Goal: Ask a question

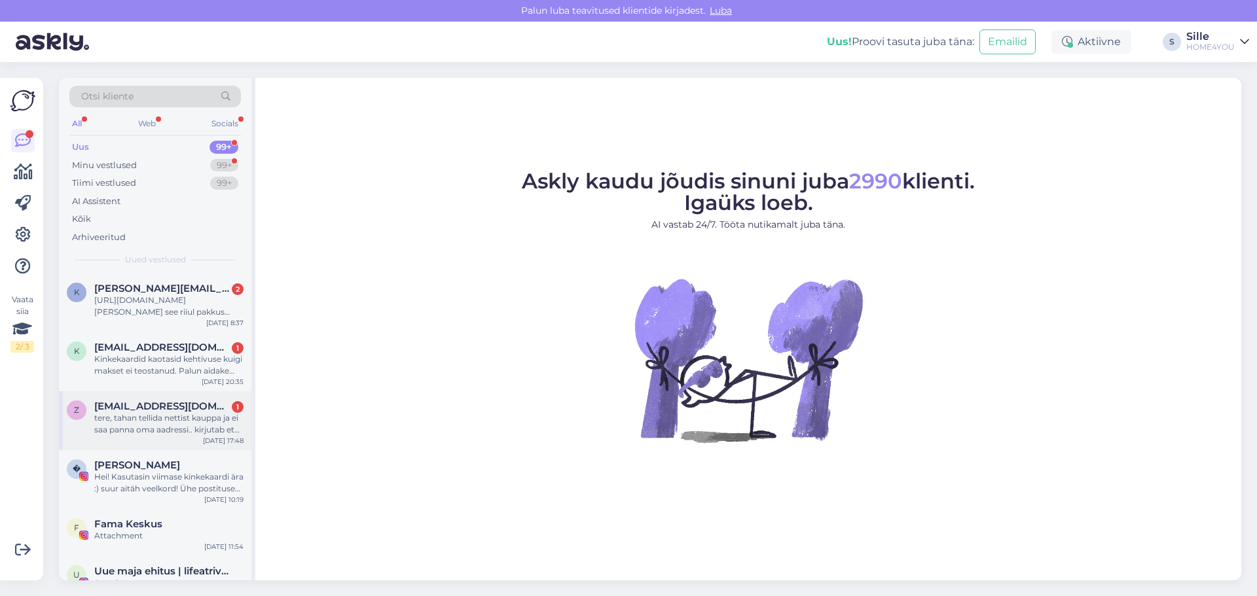
click at [193, 413] on div "tere, tahan tellida nettist kauppa ja ei saa panna oma aadressi.. kirjutab et o…" at bounding box center [168, 425] width 149 height 24
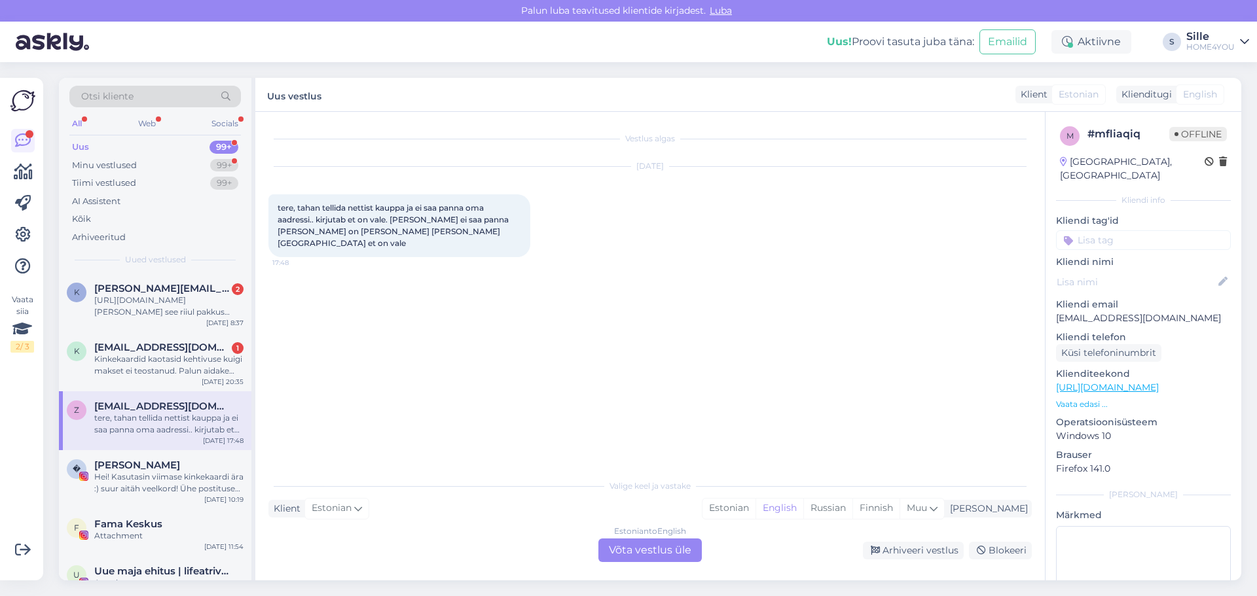
click at [668, 550] on div "Estonian to English Võta vestlus üle" at bounding box center [649, 551] width 103 height 24
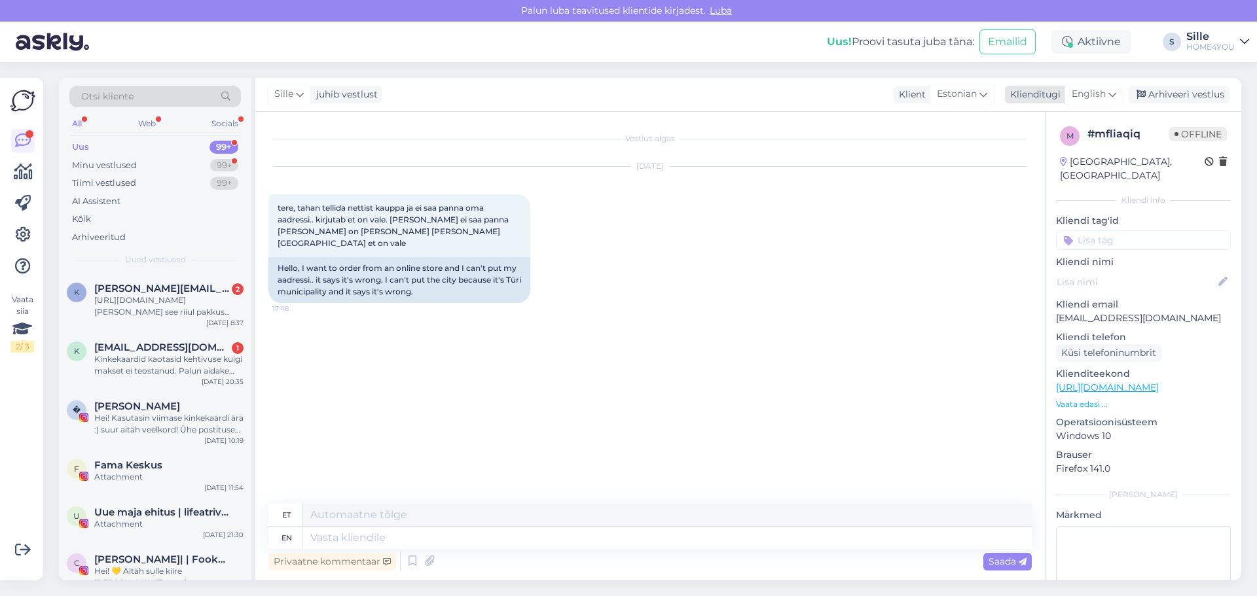
click at [1093, 92] on span "English" at bounding box center [1089, 94] width 34 height 14
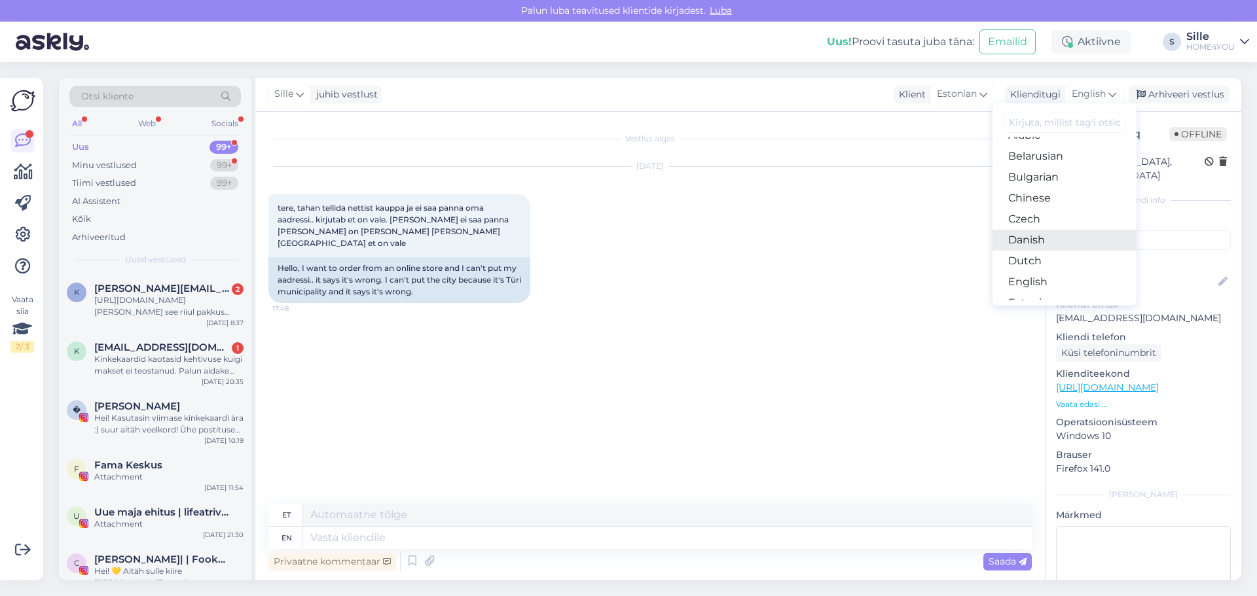
scroll to position [65, 0]
click at [1045, 249] on link "Estonian" at bounding box center [1065, 254] width 144 height 21
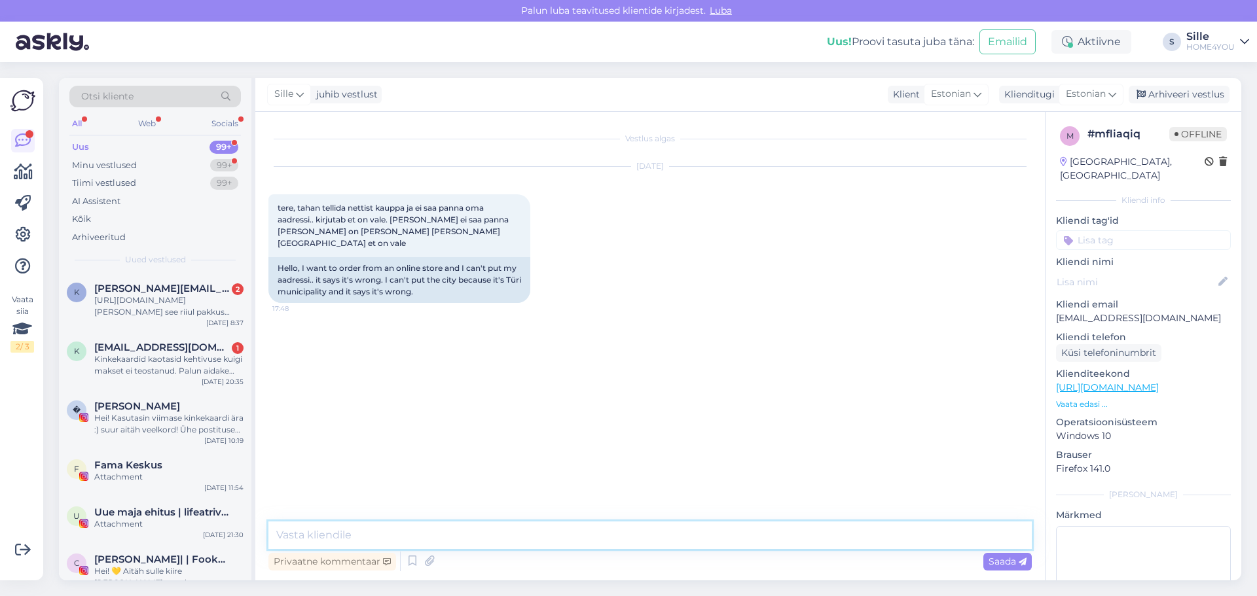
click at [411, 532] on textarea at bounding box center [649, 536] width 763 height 28
type textarea "Tere, kas saate saata ekraanist pilt?"
click at [175, 352] on span "[EMAIL_ADDRESS][DOMAIN_NAME]" at bounding box center [162, 348] width 136 height 12
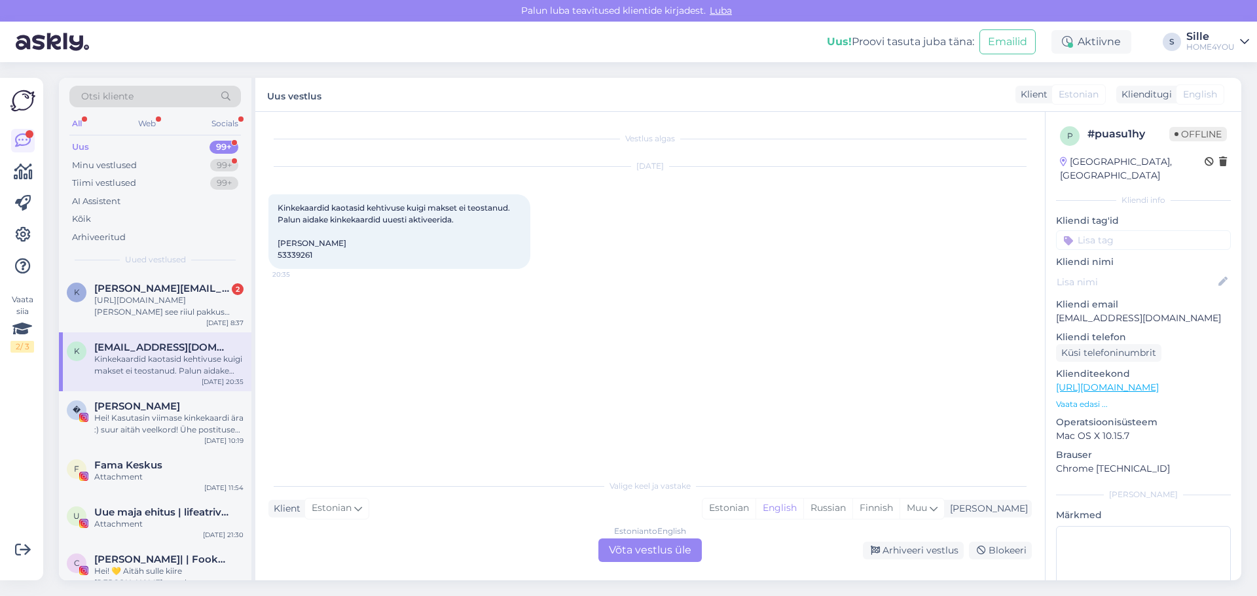
click at [619, 543] on div "Estonian to English Võta vestlus üle" at bounding box center [649, 551] width 103 height 24
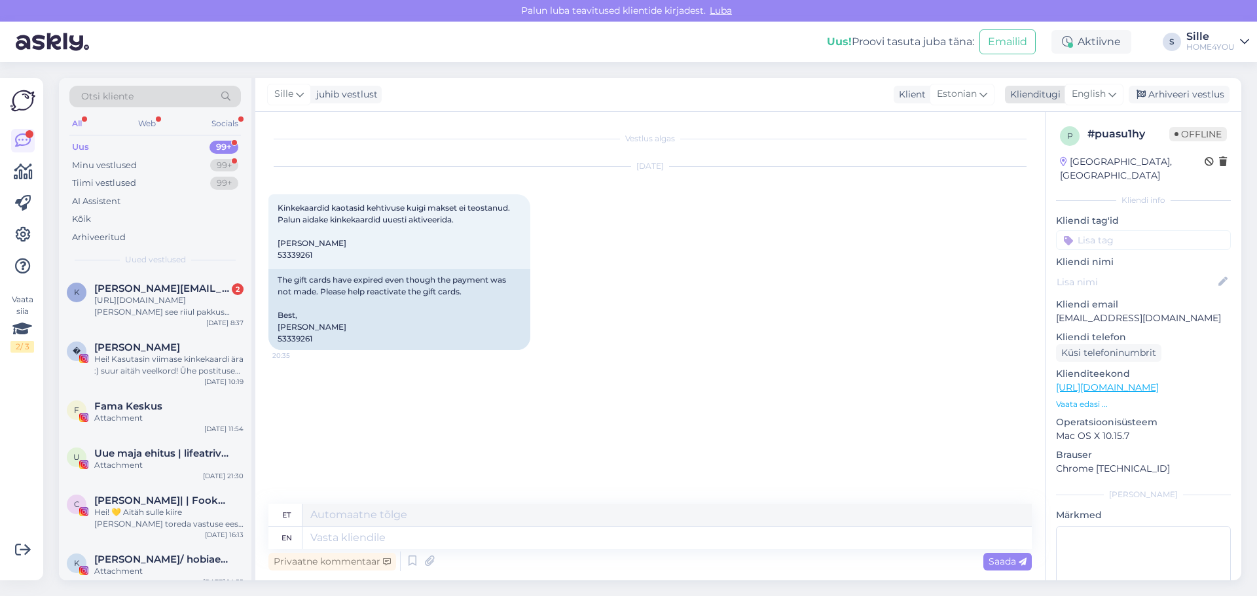
click at [1095, 96] on span "English" at bounding box center [1089, 94] width 34 height 14
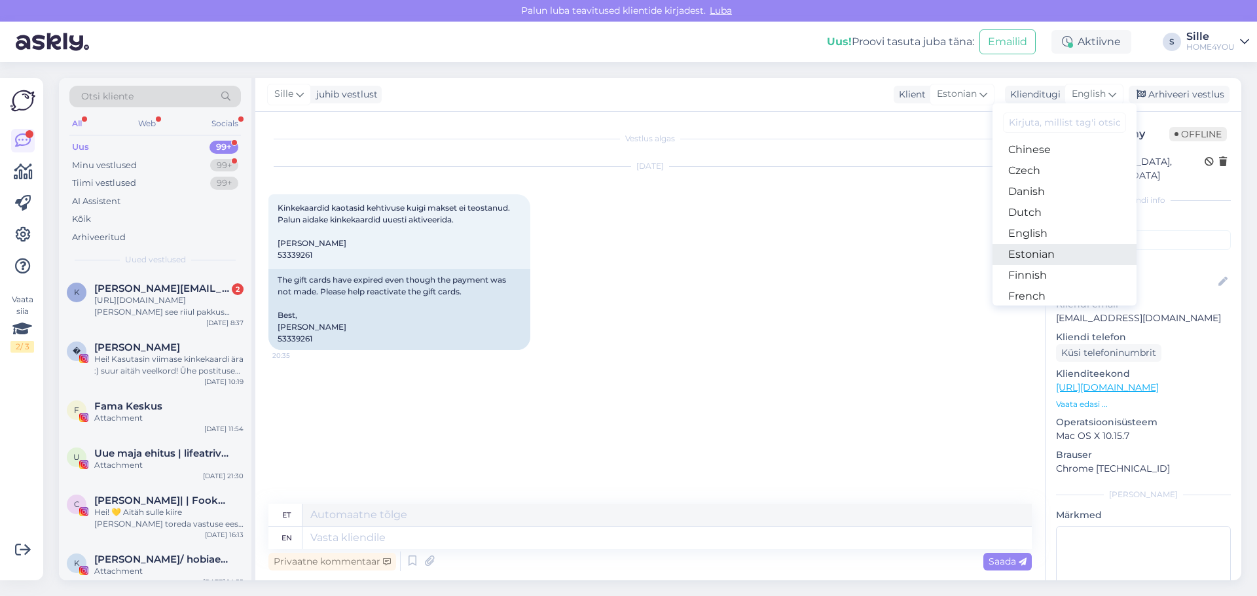
drag, startPoint x: 1043, startPoint y: 256, endPoint x: 808, endPoint y: 443, distance: 300.5
click at [1043, 255] on link "Estonian" at bounding box center [1065, 254] width 144 height 21
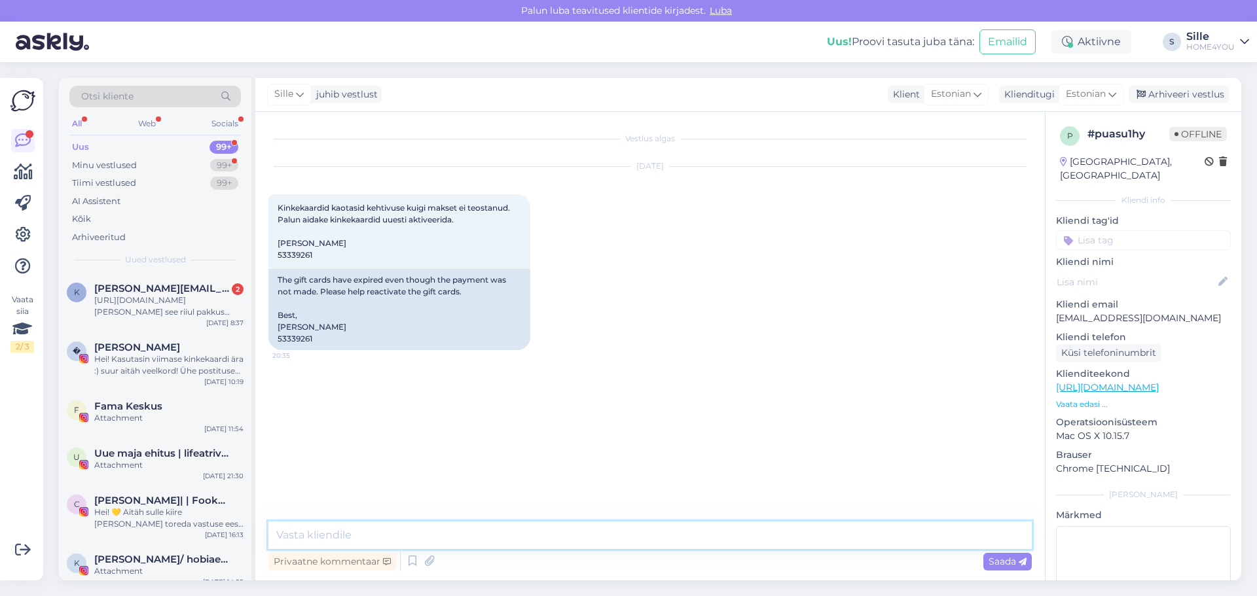
click at [360, 536] on textarea at bounding box center [649, 536] width 763 height 28
type textarea "Tere, palun saatke kinkekaardist pilt ( ksu triipkood peal)"
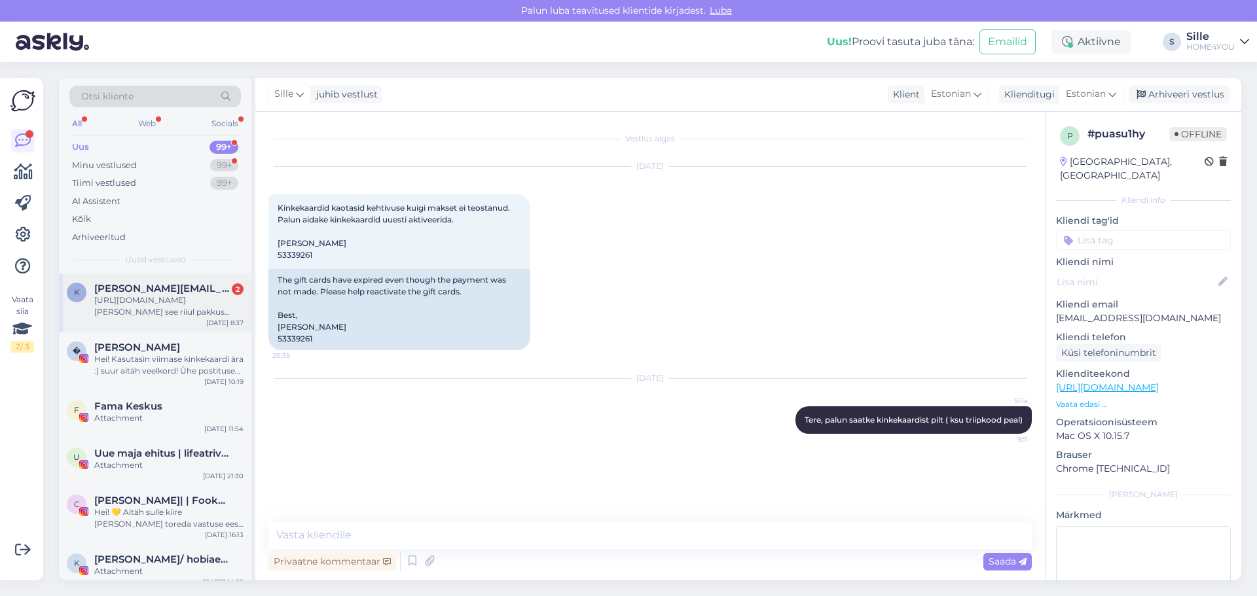
click at [210, 302] on div "[URL][DOMAIN_NAME][PERSON_NAME] see riiul pakkus huvi, aga tahan täpsusatada mõ…" at bounding box center [168, 307] width 149 height 24
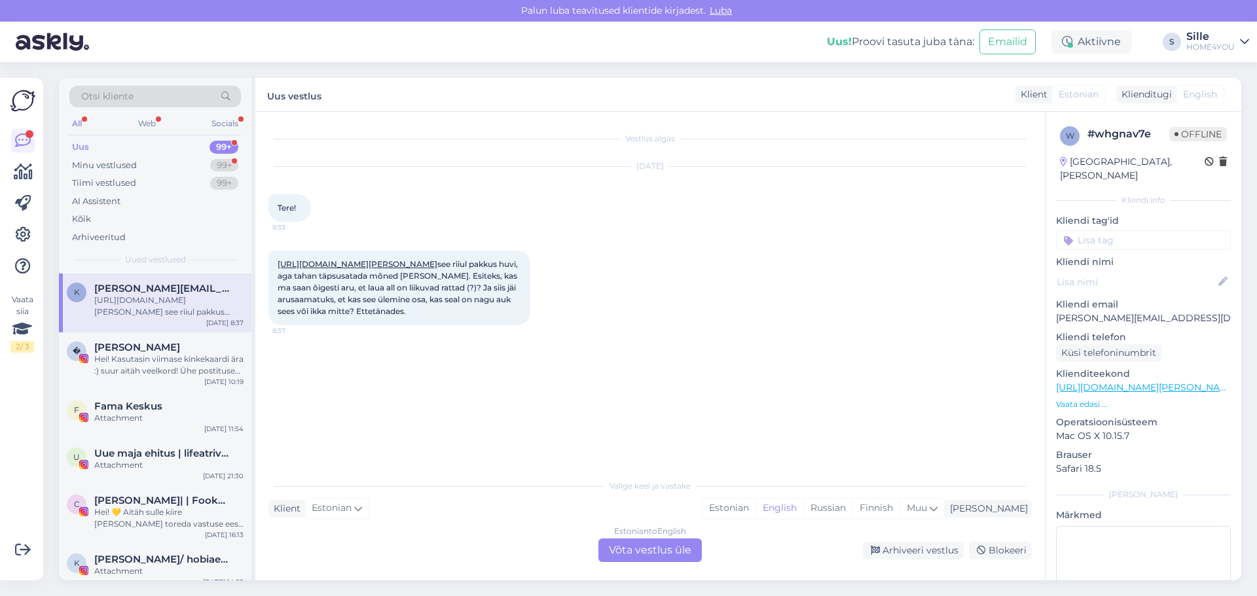
click at [653, 545] on div "Estonian to English Võta vestlus üle" at bounding box center [649, 551] width 103 height 24
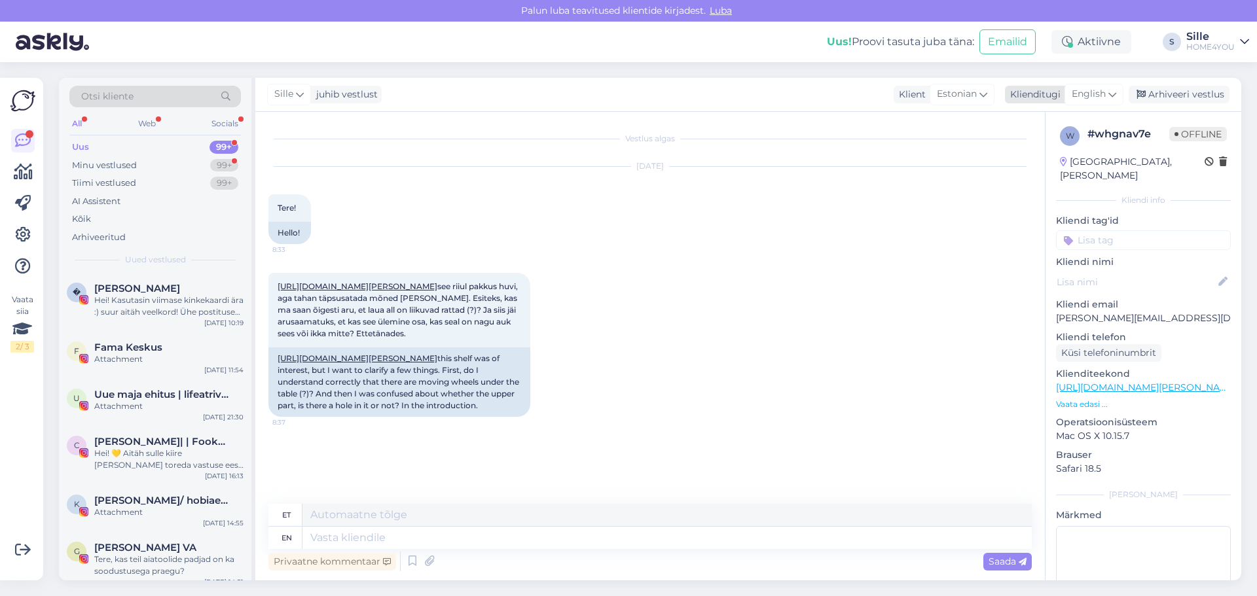
click at [1091, 92] on span "English" at bounding box center [1089, 94] width 34 height 14
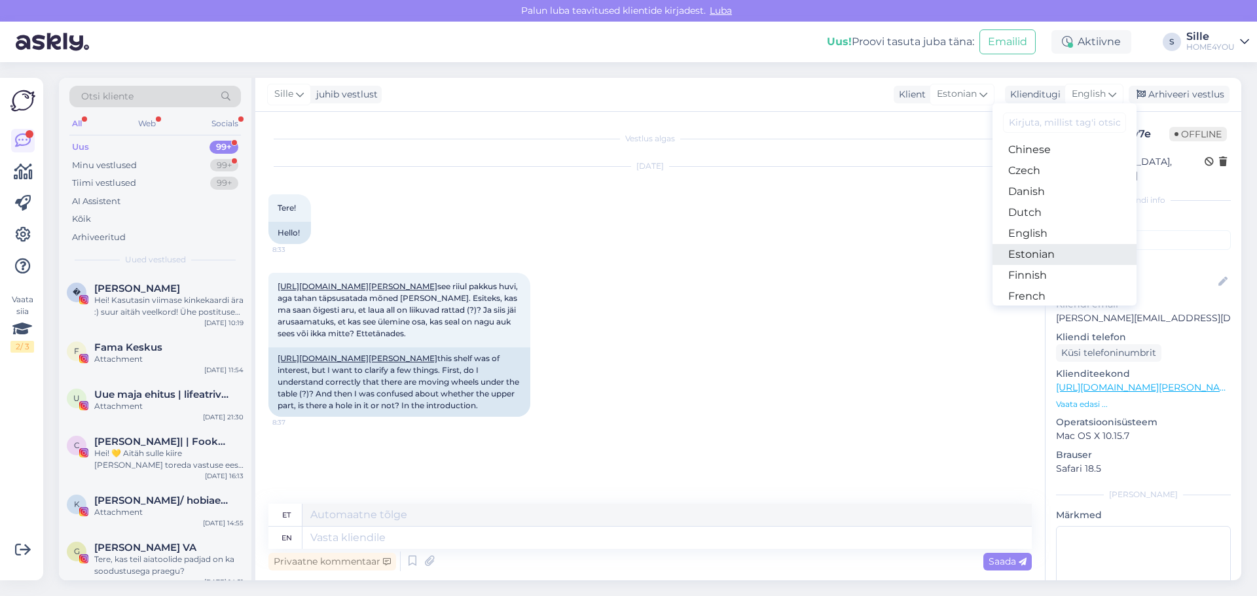
drag, startPoint x: 1025, startPoint y: 254, endPoint x: 1016, endPoint y: 255, distance: 8.5
click at [1025, 254] on link "Estonian" at bounding box center [1065, 254] width 144 height 21
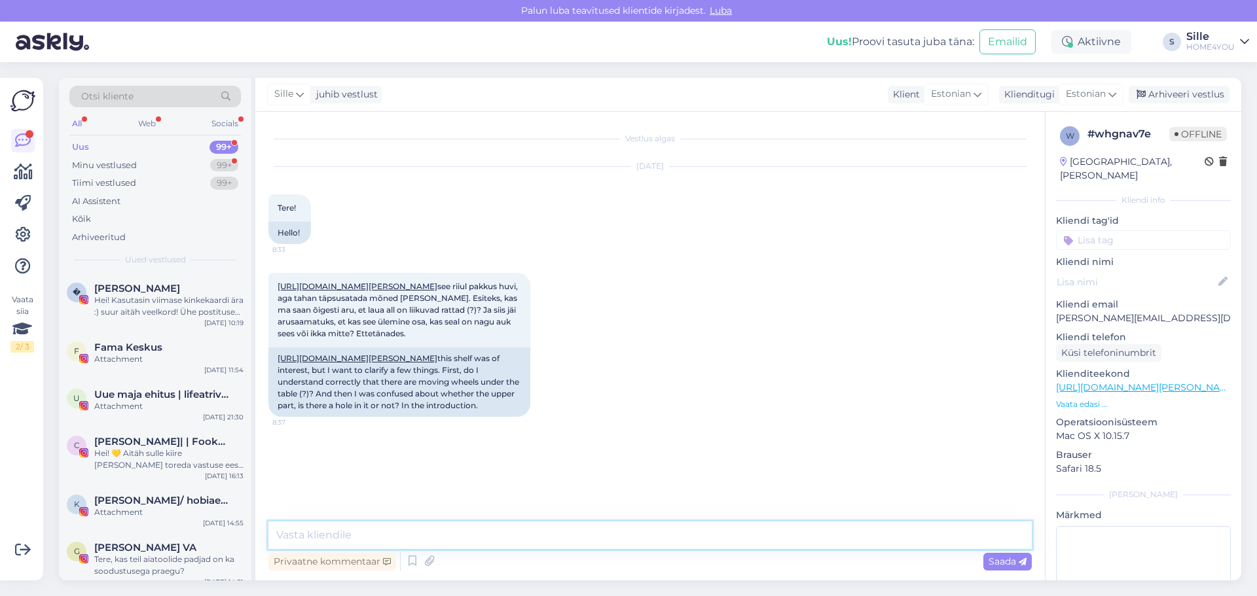
click at [416, 539] on textarea at bounding box center [649, 536] width 763 height 28
click at [354, 287] on link "[URL][DOMAIN_NAME][PERSON_NAME]" at bounding box center [358, 287] width 160 height 10
click at [405, 545] on textarea at bounding box center [649, 536] width 763 height 28
paste textarea "Mobiilne ratastega [PERSON_NAME] mahutab palju [PERSON_NAME] on mugav vajadusel…"
drag, startPoint x: 720, startPoint y: 534, endPoint x: 436, endPoint y: 535, distance: 283.5
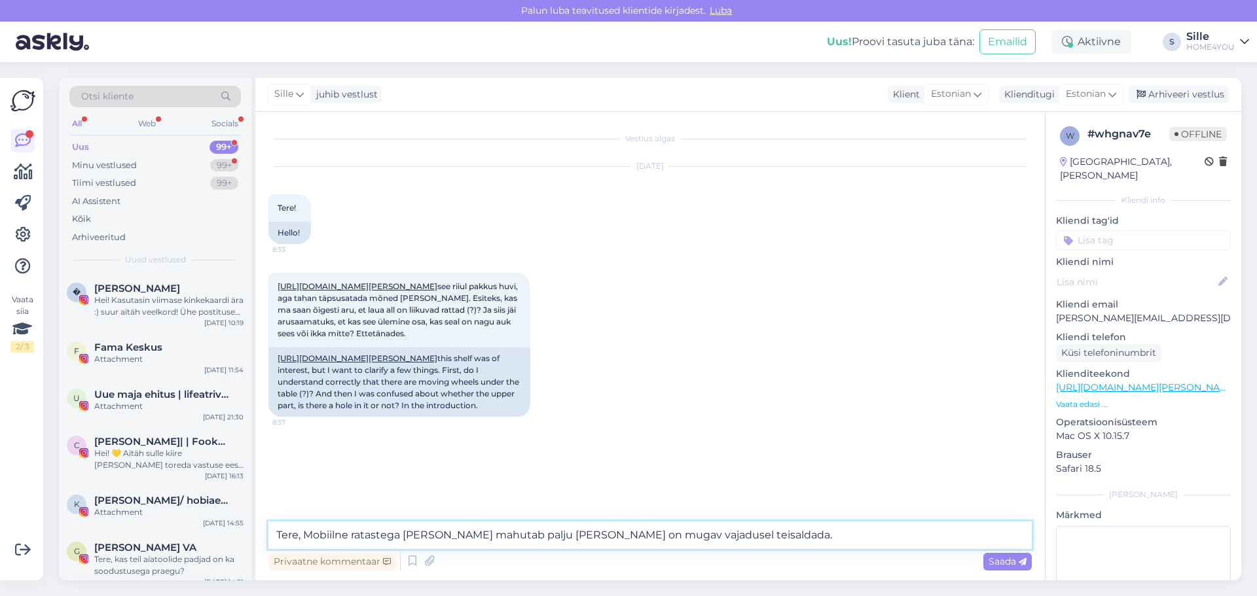
click at [436, 535] on textarea "Tere, Mobiilne ratastega [PERSON_NAME] mahutab palju [PERSON_NAME] on mugav vaj…" at bounding box center [649, 536] width 763 height 28
drag, startPoint x: 436, startPoint y: 536, endPoint x: 391, endPoint y: 536, distance: 45.2
click at [391, 536] on textarea "Tere, Mobiilne ratastega [PERSON_NAME]" at bounding box center [649, 536] width 763 height 28
drag, startPoint x: 350, startPoint y: 534, endPoint x: 303, endPoint y: 535, distance: 47.8
click at [303, 535] on textarea "Tere, Mobiilne ratastega [PERSON_NAME]" at bounding box center [649, 536] width 763 height 28
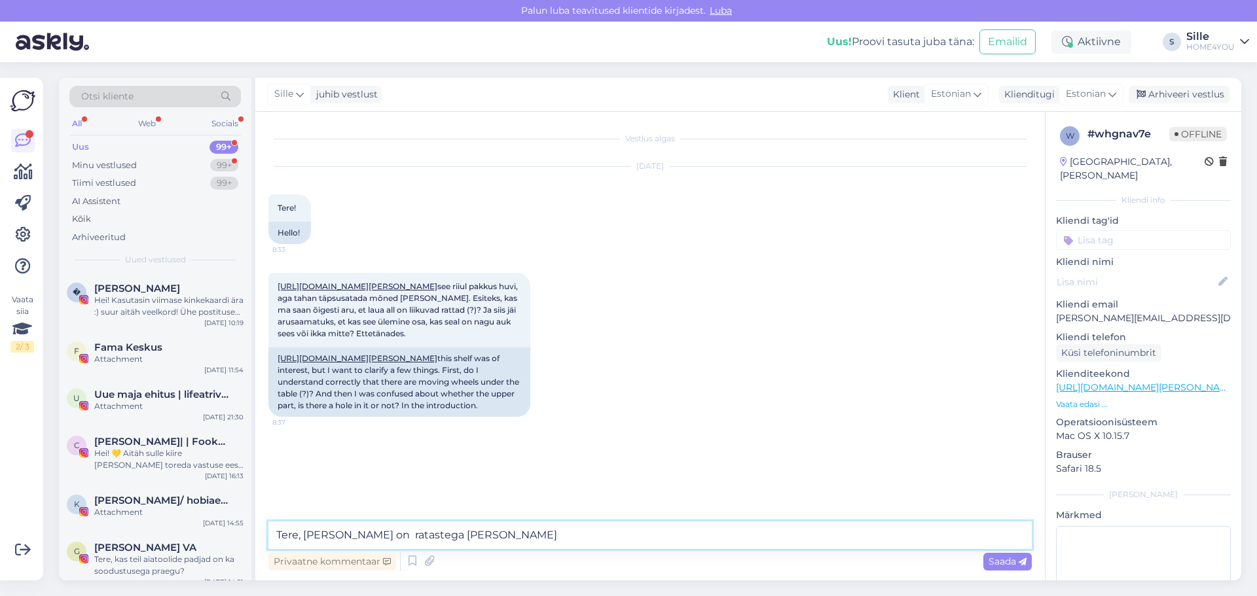
click at [440, 541] on textarea "Tere, [PERSON_NAME] on ratastega [PERSON_NAME]" at bounding box center [649, 536] width 763 height 28
type textarea "Tere, [PERSON_NAME] on ratastega. mida mõtlete augu all ( riiuli plaadil auku e…"
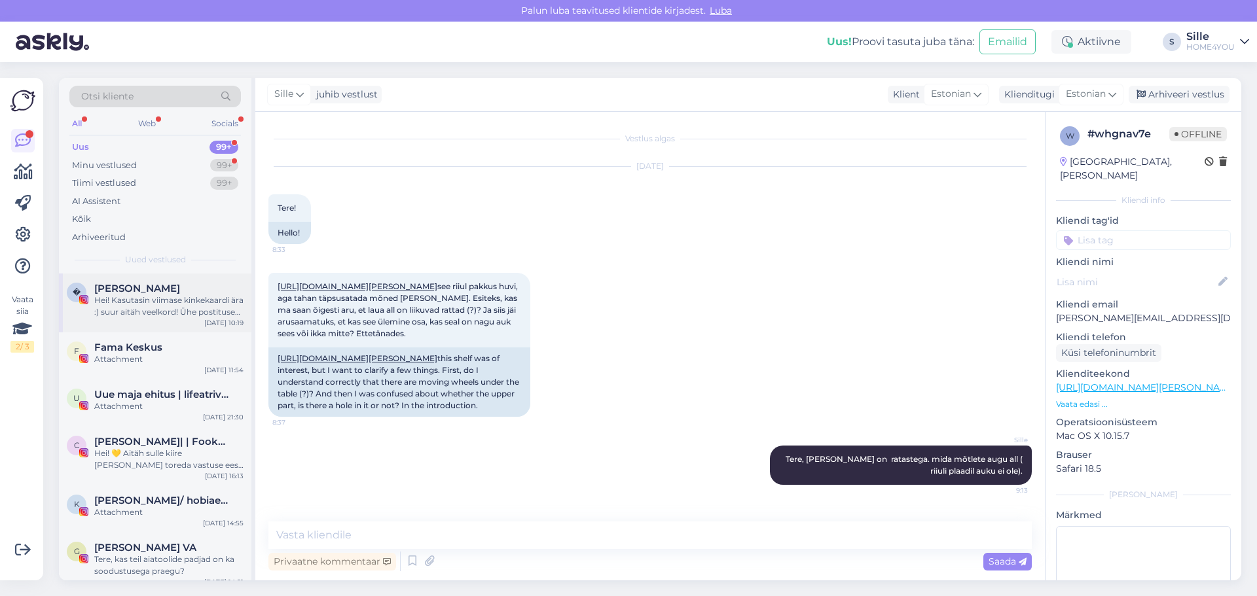
click at [196, 311] on div "Hei! Kasutasin viimase kinkekaardi ära :) suur aitäh veelkord! Ühe postituse te…" at bounding box center [168, 307] width 149 height 24
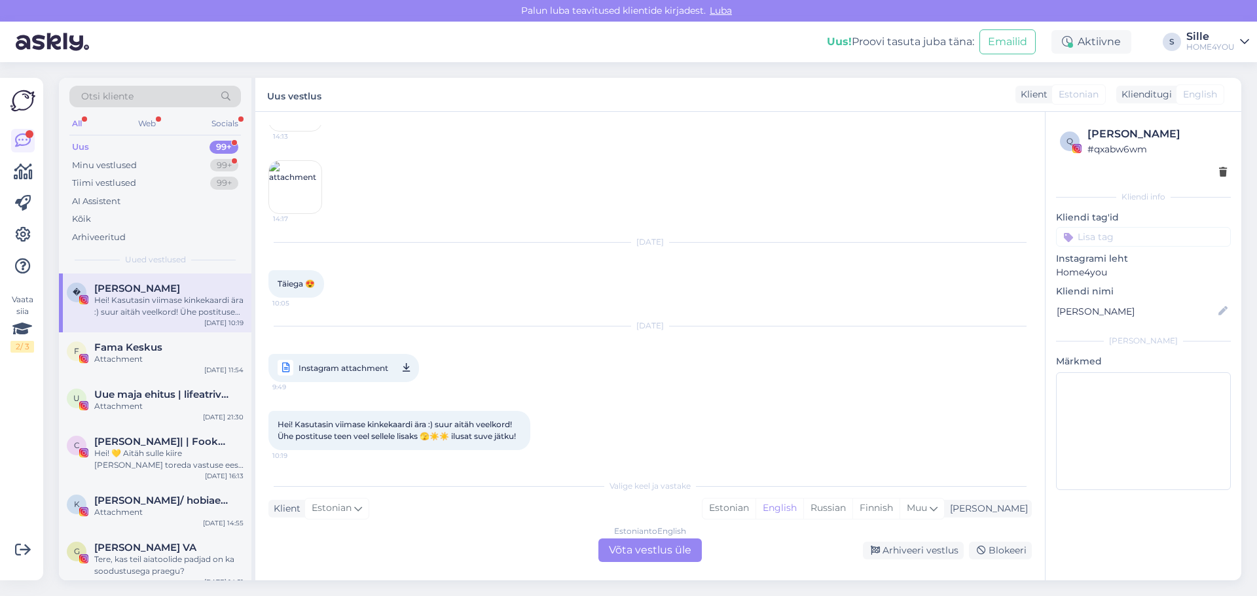
scroll to position [2787, 0]
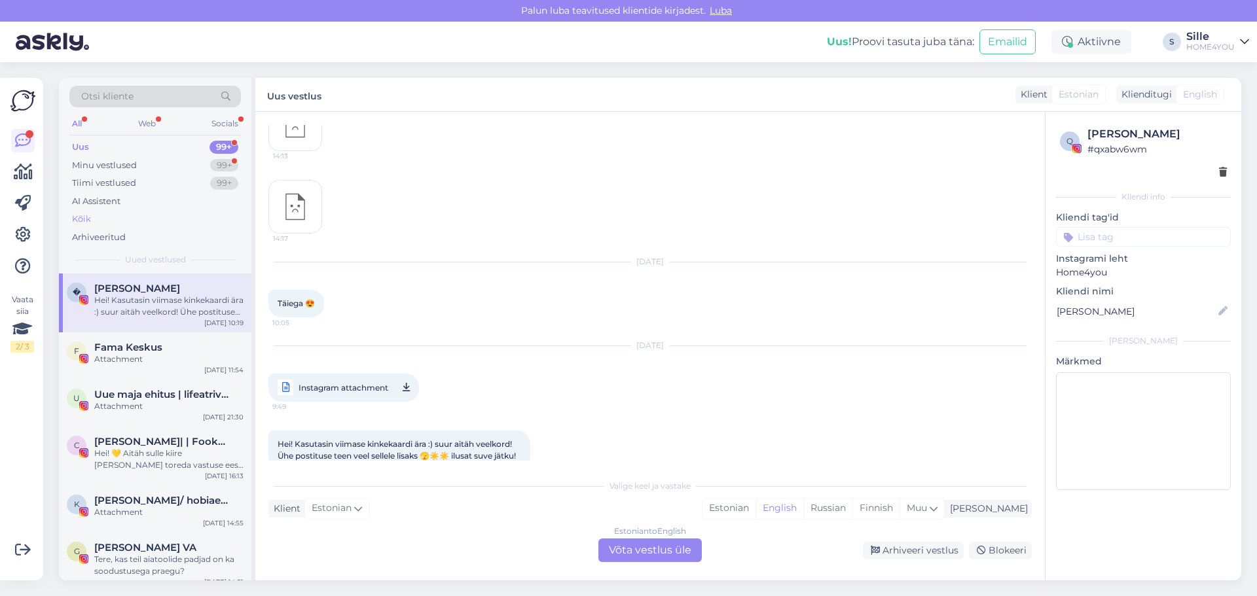
click at [85, 217] on div "Kõik" at bounding box center [81, 219] width 19 height 13
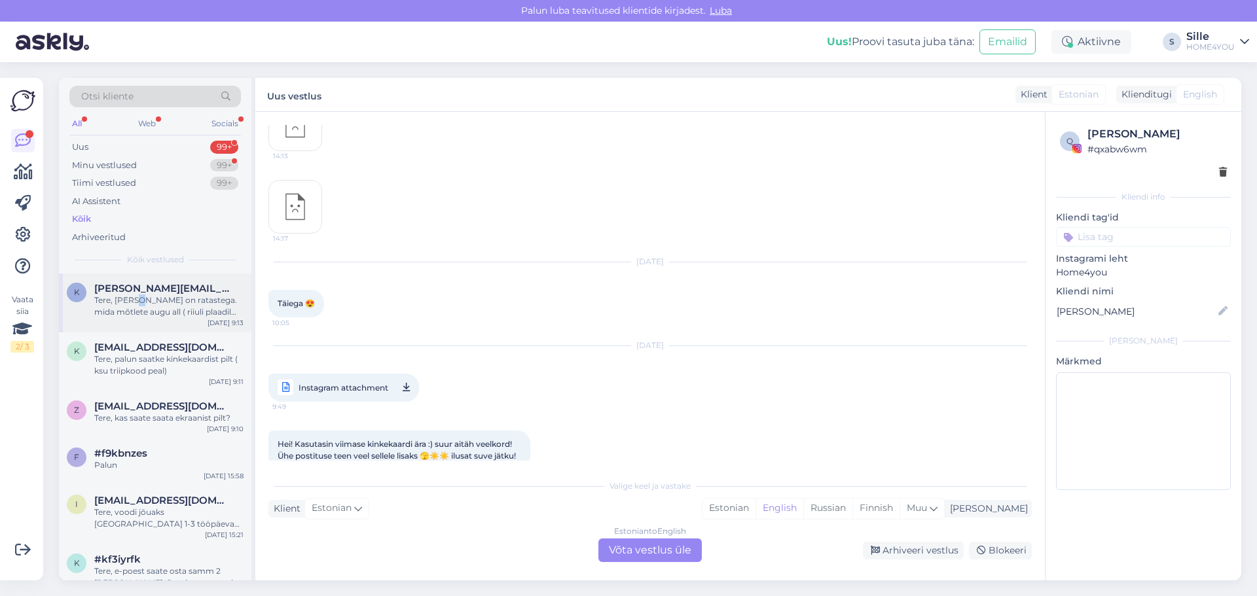
click at [139, 304] on div "Tere, [PERSON_NAME] on ratastega. mida mõtlete augu all ( riiuli plaadil auku e…" at bounding box center [168, 307] width 149 height 24
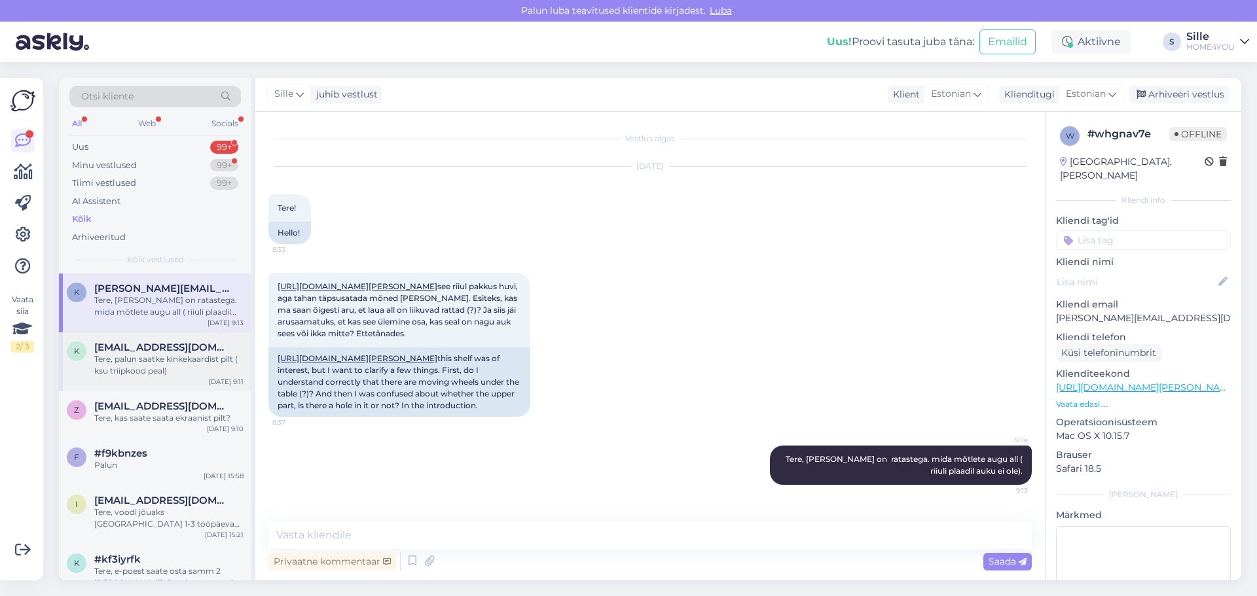
click at [180, 360] on div "Tere, palun saatke kinkekaardist pilt ( ksu triipkood peal)" at bounding box center [168, 366] width 149 height 24
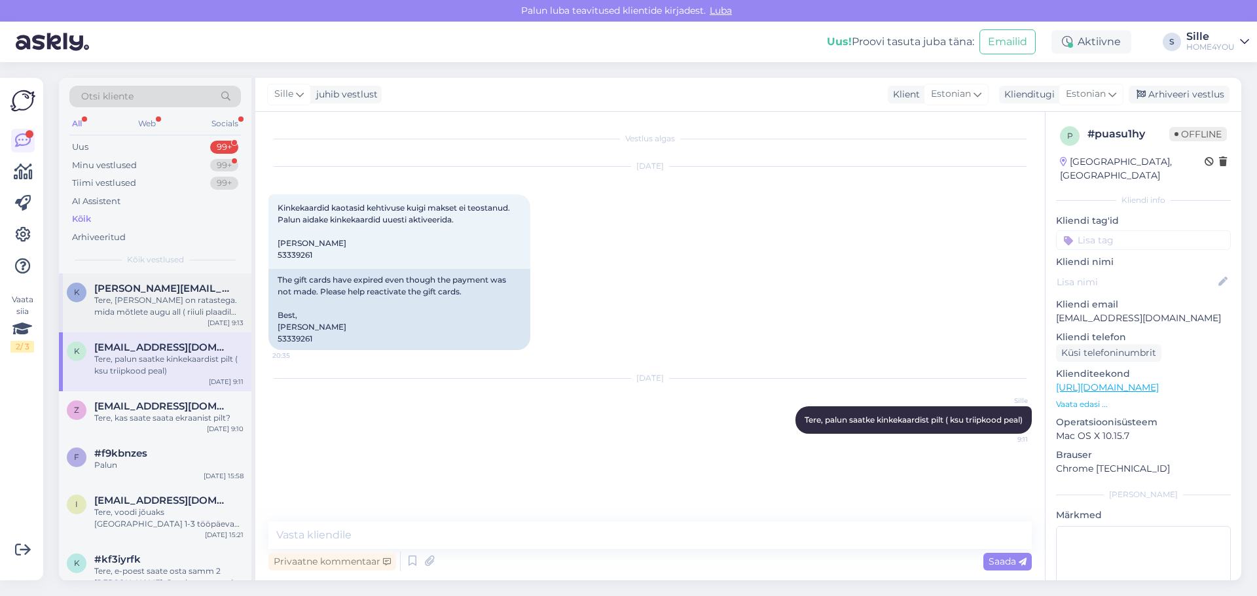
click at [213, 301] on div "Tere, [PERSON_NAME] on ratastega. mida mõtlete augu all ( riiuli plaadil auku e…" at bounding box center [168, 307] width 149 height 24
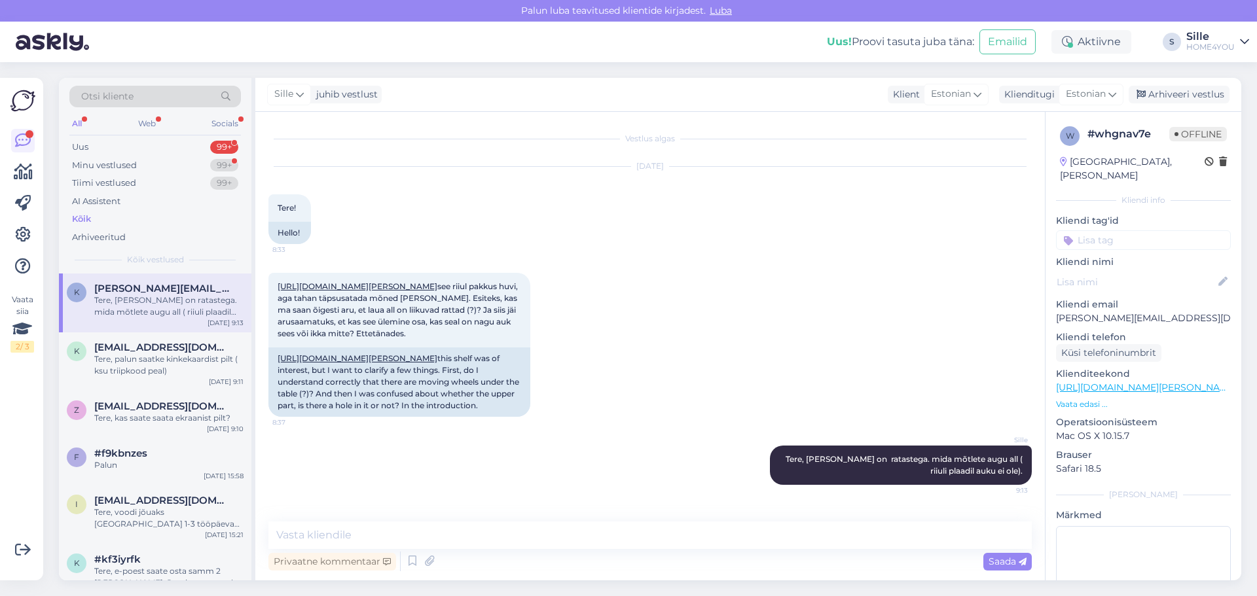
scroll to position [13, 0]
click at [202, 366] on div "Tere, palun saatke kinkekaardist pilt ( ksu triipkood peal)" at bounding box center [168, 366] width 149 height 24
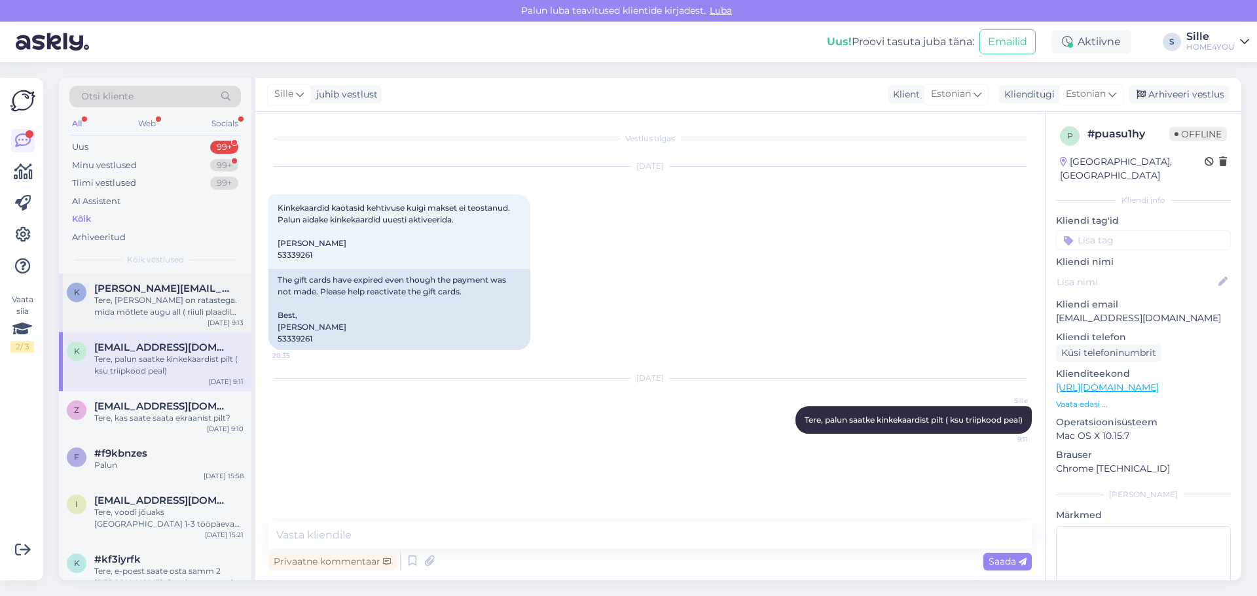
click at [204, 316] on div "Tere, [PERSON_NAME] on ratastega. mida mõtlete augu all ( riiuli plaadil auku e…" at bounding box center [168, 307] width 149 height 24
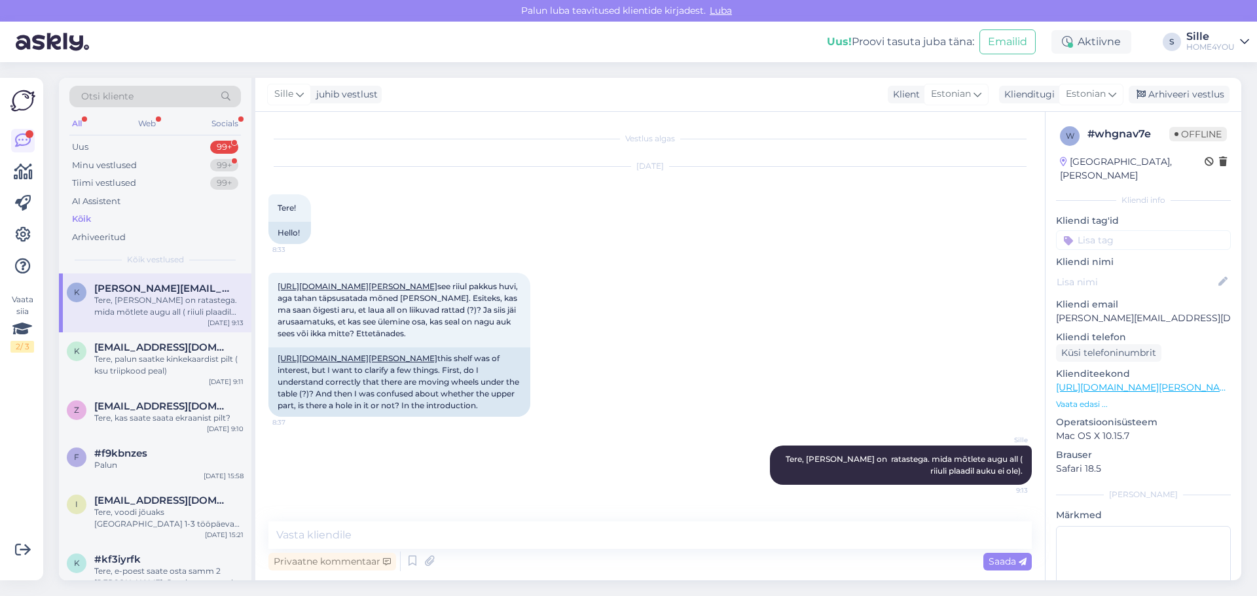
scroll to position [13, 0]
click at [200, 366] on div "Tere, palun saatke kinkekaardist pilt ( ksu triipkood peal)" at bounding box center [168, 366] width 149 height 24
